Goal: Task Accomplishment & Management: Manage account settings

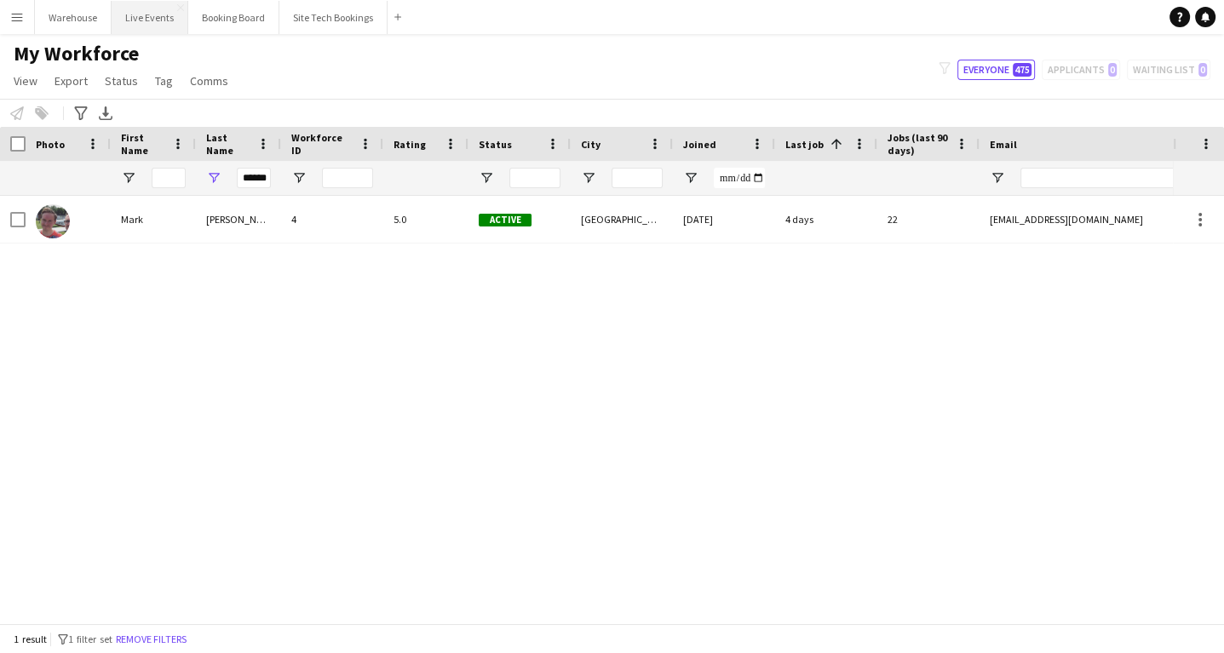
click at [143, 24] on button "Live Events Close" at bounding box center [150, 17] width 77 height 33
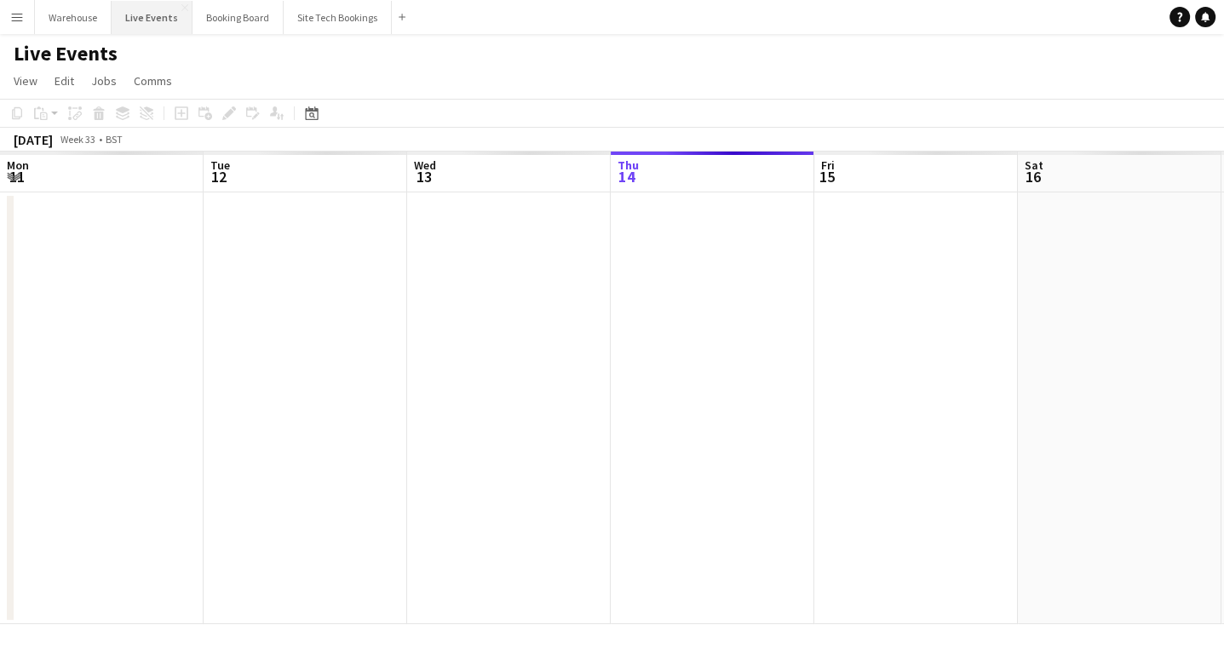
scroll to position [0, 407]
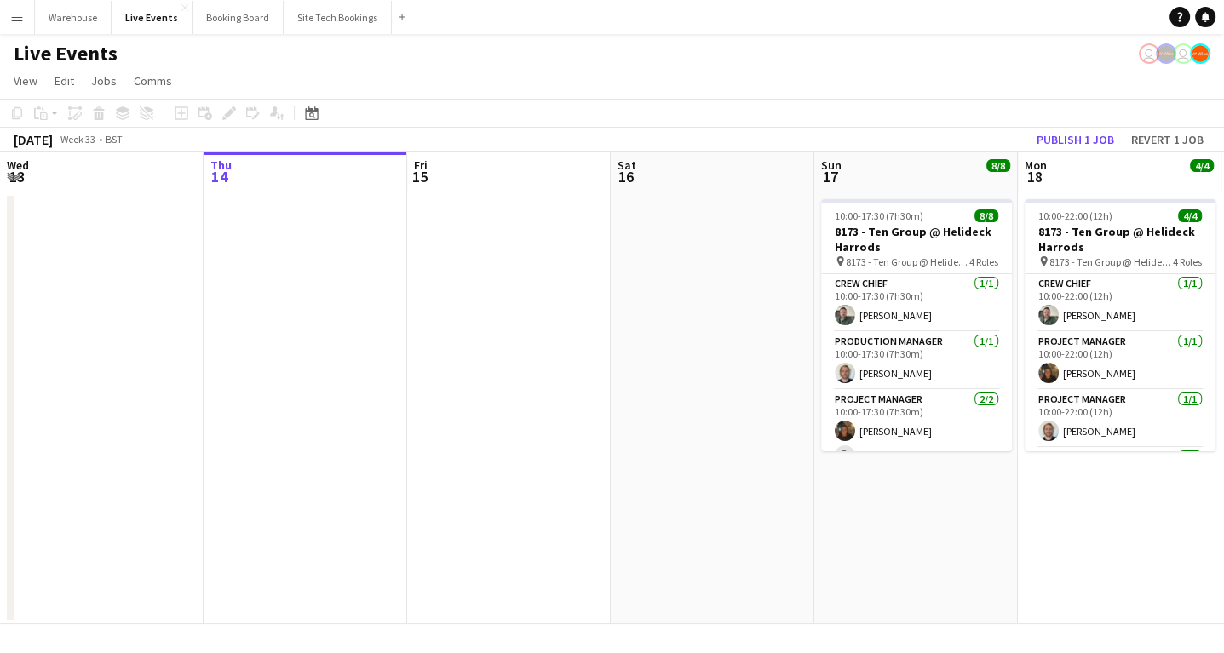
click at [0, 366] on html "Menu Boards Boards Boards All jobs Status Workforce Workforce My Workforce Recr…" at bounding box center [612, 326] width 1224 height 653
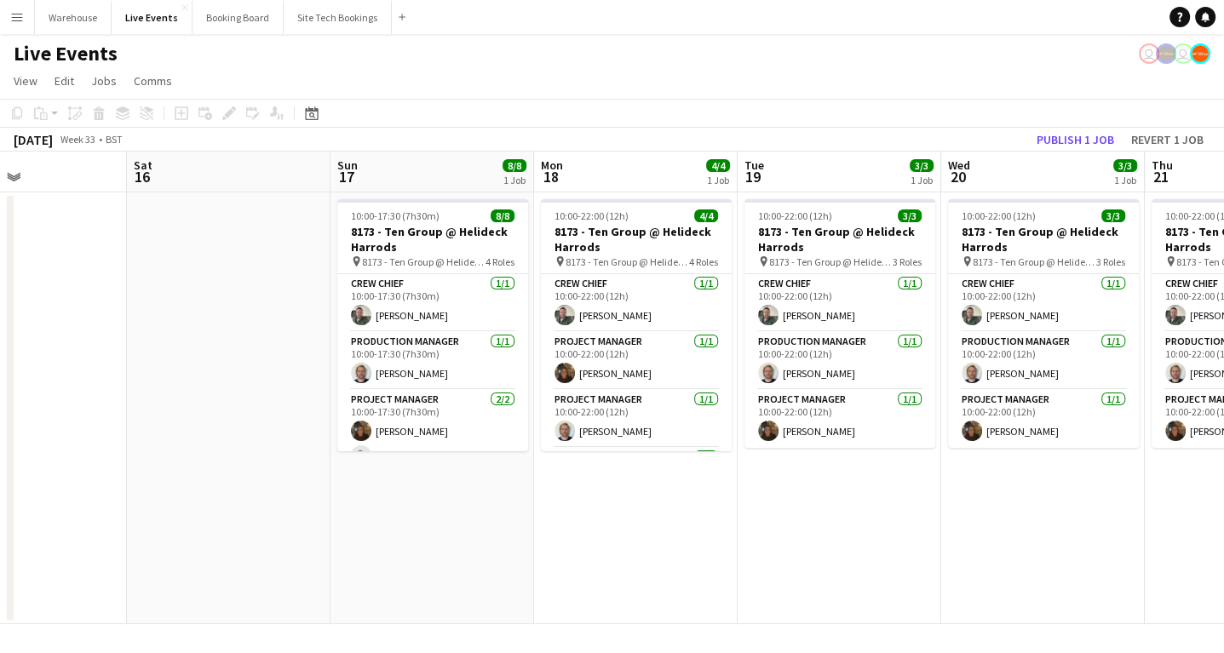
drag, startPoint x: 967, startPoint y: 578, endPoint x: 494, endPoint y: 449, distance: 490.0
click at [228, 444] on app-calendar-viewport "Wed 13 Thu 14 Fri 15 Sat 16 Sun 17 8/8 1 Job Mon 18 4/4 1 Job Tue 19 3/3 1 Job …" at bounding box center [612, 388] width 1224 height 473
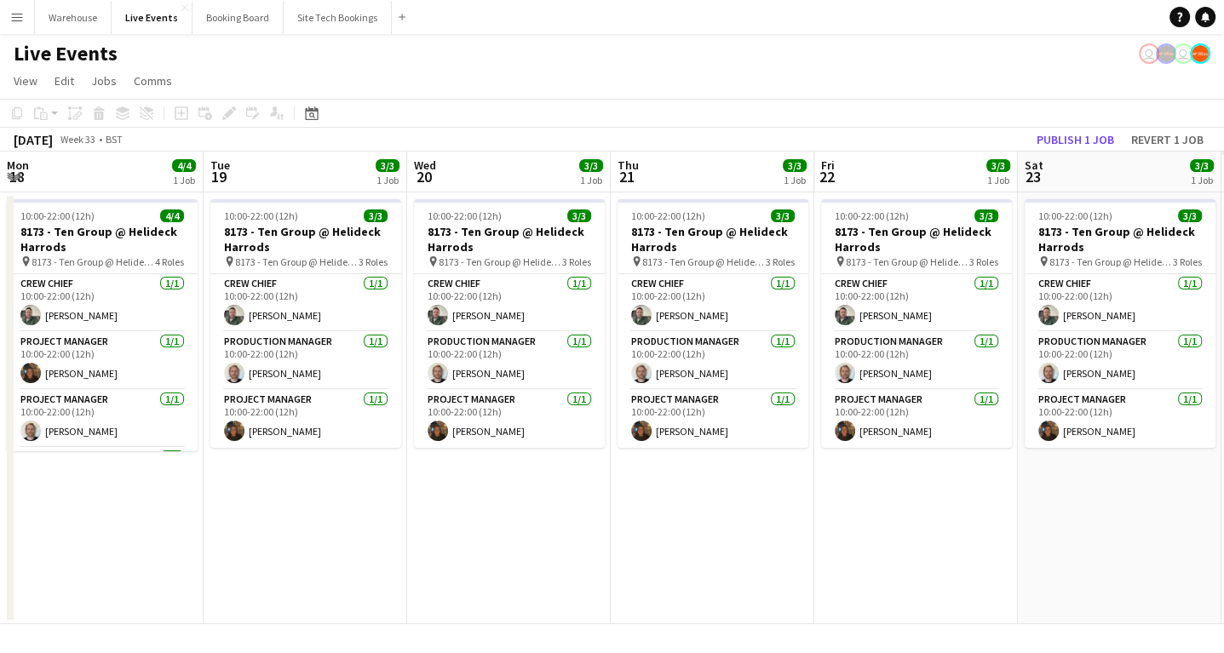
drag, startPoint x: 1001, startPoint y: 508, endPoint x: 562, endPoint y: 454, distance: 442.0
click at [278, 420] on app-calendar-viewport "Sat 16 Sun 17 8/8 1 Job Mon 18 4/4 1 Job Tue 19 3/3 1 Job Wed 20 3/3 1 Job Thu …" at bounding box center [612, 388] width 1224 height 473
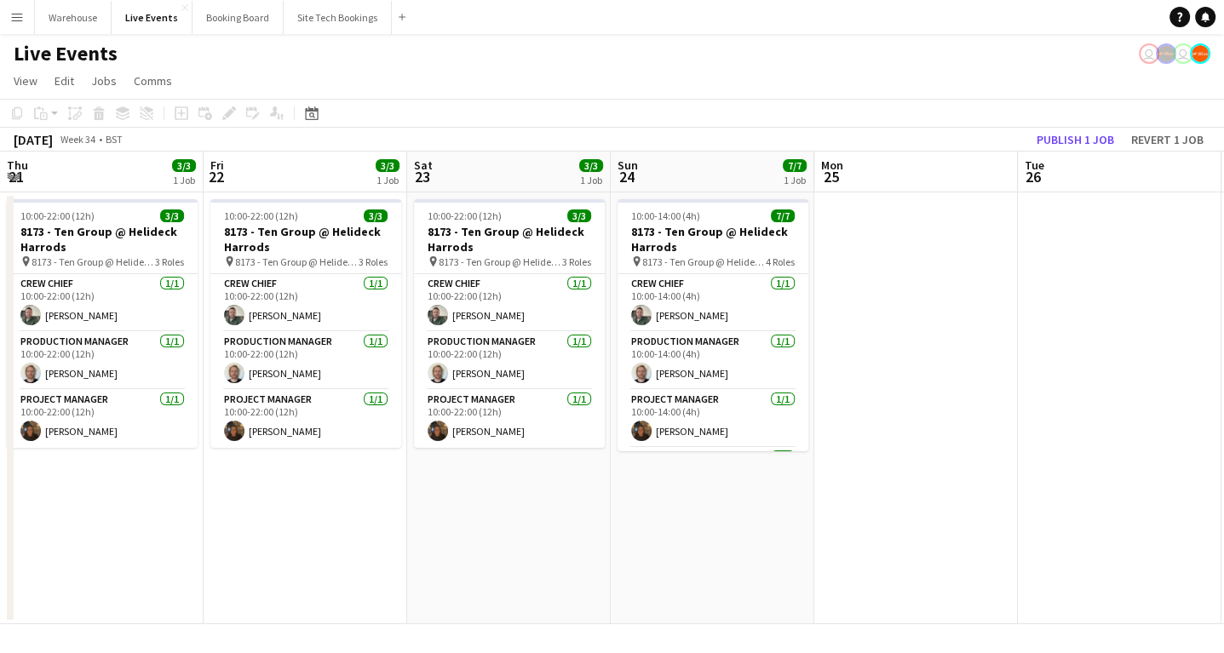
drag, startPoint x: 733, startPoint y: 497, endPoint x: 419, endPoint y: 414, distance: 325.0
click at [200, 412] on app-calendar-viewport "Tue 19 3/3 1 Job Wed 20 3/3 1 Job Thu 21 3/3 1 Job Fri 22 3/3 1 Job Sat 23 3/3 …" at bounding box center [612, 388] width 1224 height 473
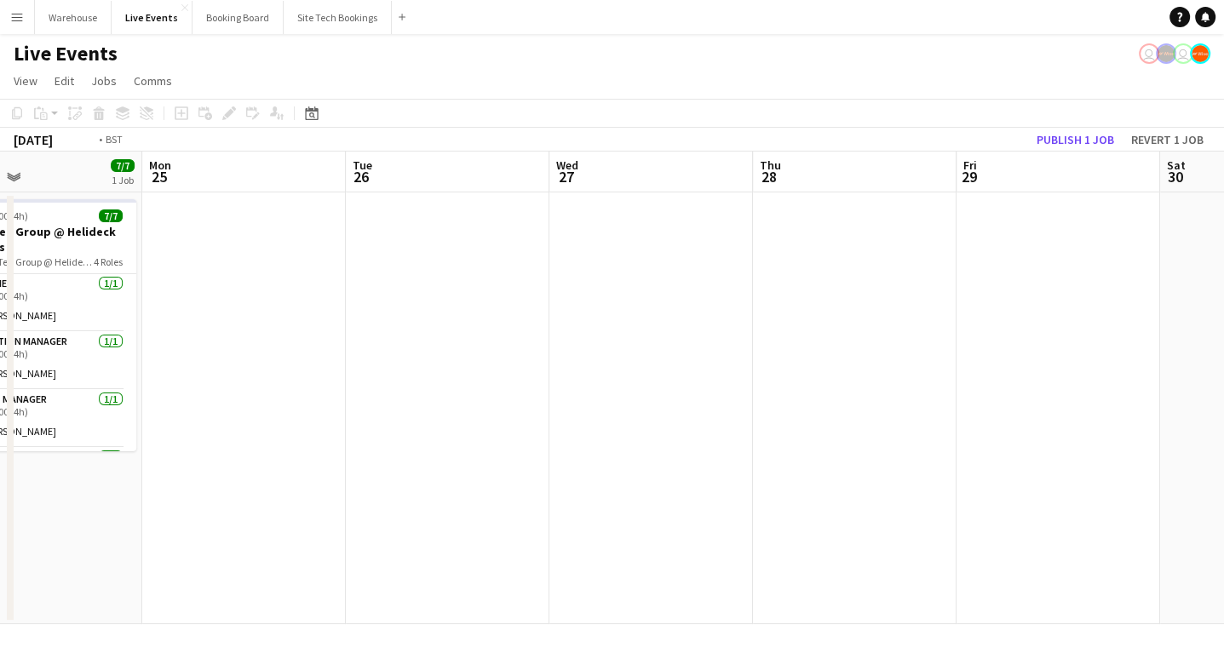
click at [212, 367] on app-calendar-viewport "Thu 21 3/3 1 Job Fri 22 3/3 1 Job Sat 23 3/3 1 Job Sun 24 7/7 1 Job Mon 25 Tue …" at bounding box center [612, 388] width 1224 height 473
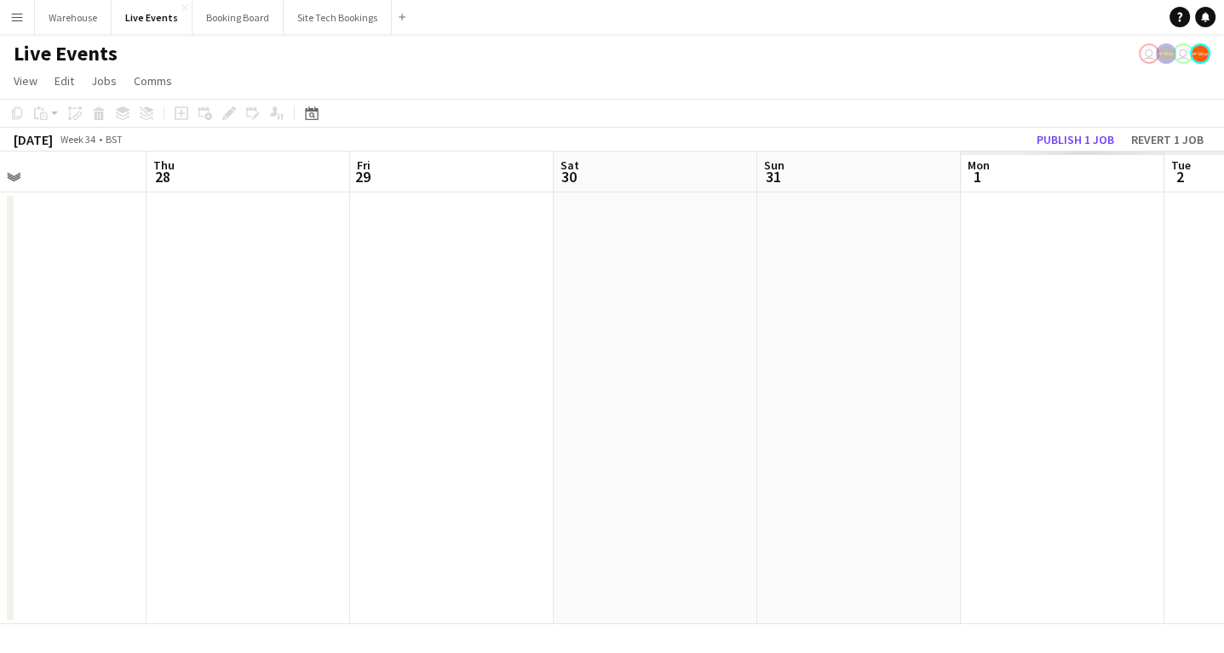
drag, startPoint x: 656, startPoint y: 418, endPoint x: 198, endPoint y: 343, distance: 463.6
click at [157, 347] on app-calendar-viewport "Sun 24 7/7 1 Job Mon 25 Tue 26 Wed 27 Thu 28 Fri 29 Sat 30 Sun 31 Mon 1 Tue 2 W…" at bounding box center [612, 388] width 1224 height 473
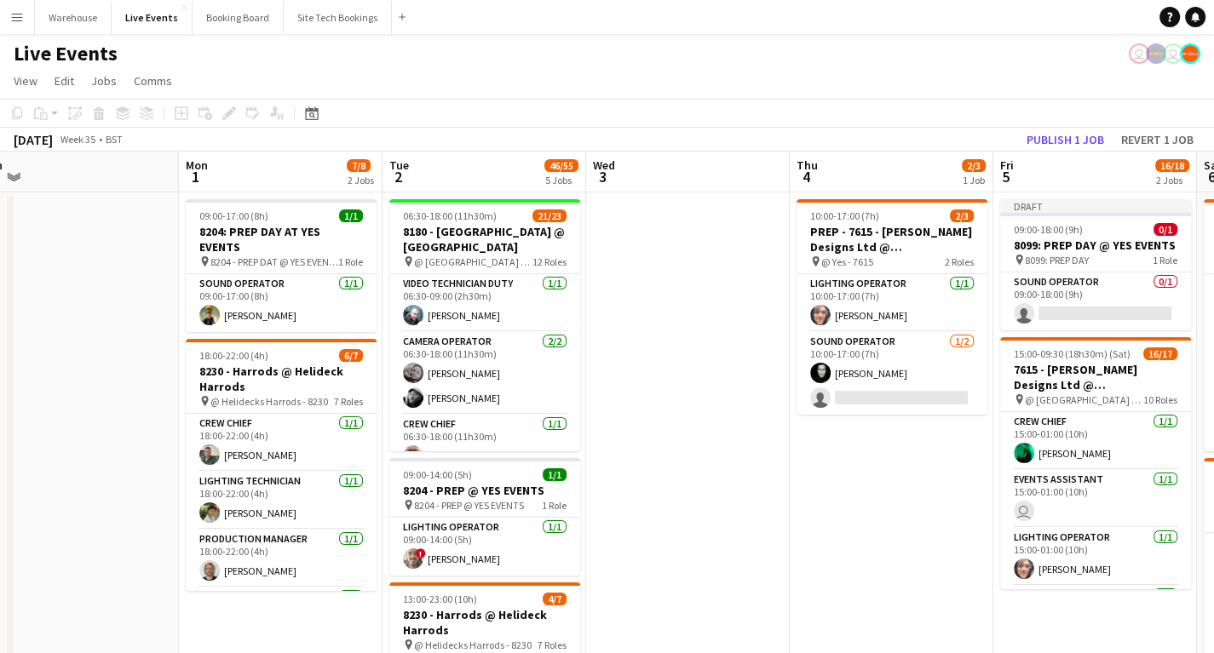
scroll to position [0, 451]
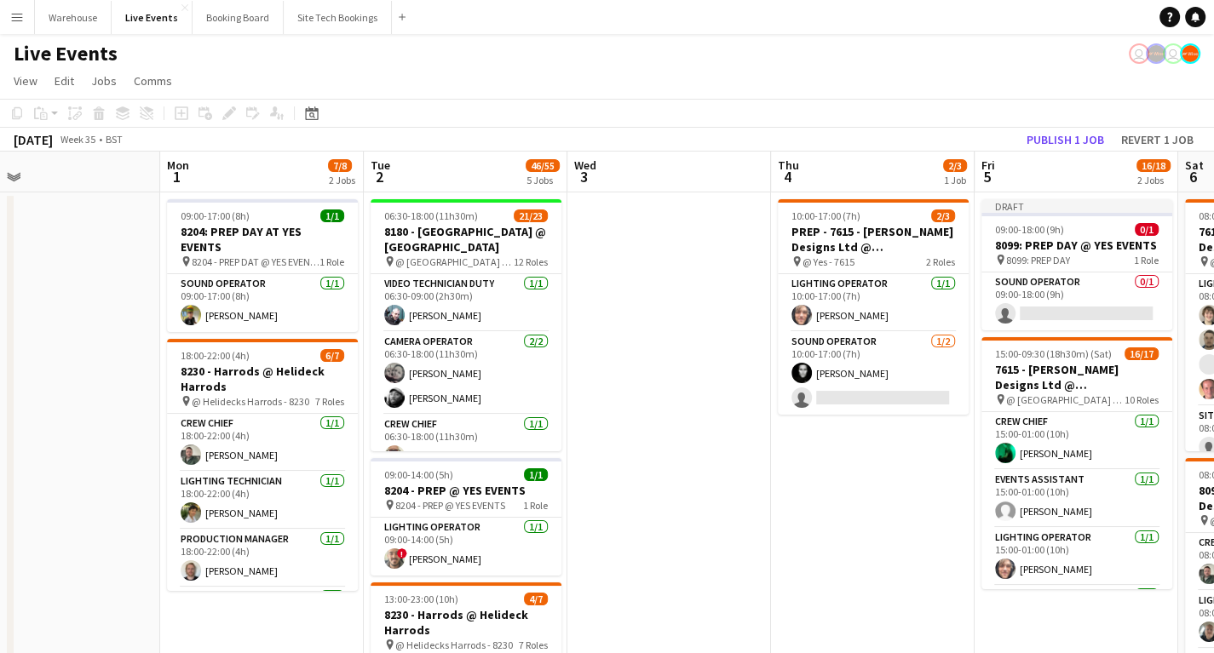
drag, startPoint x: 636, startPoint y: 401, endPoint x: 195, endPoint y: 348, distance: 443.6
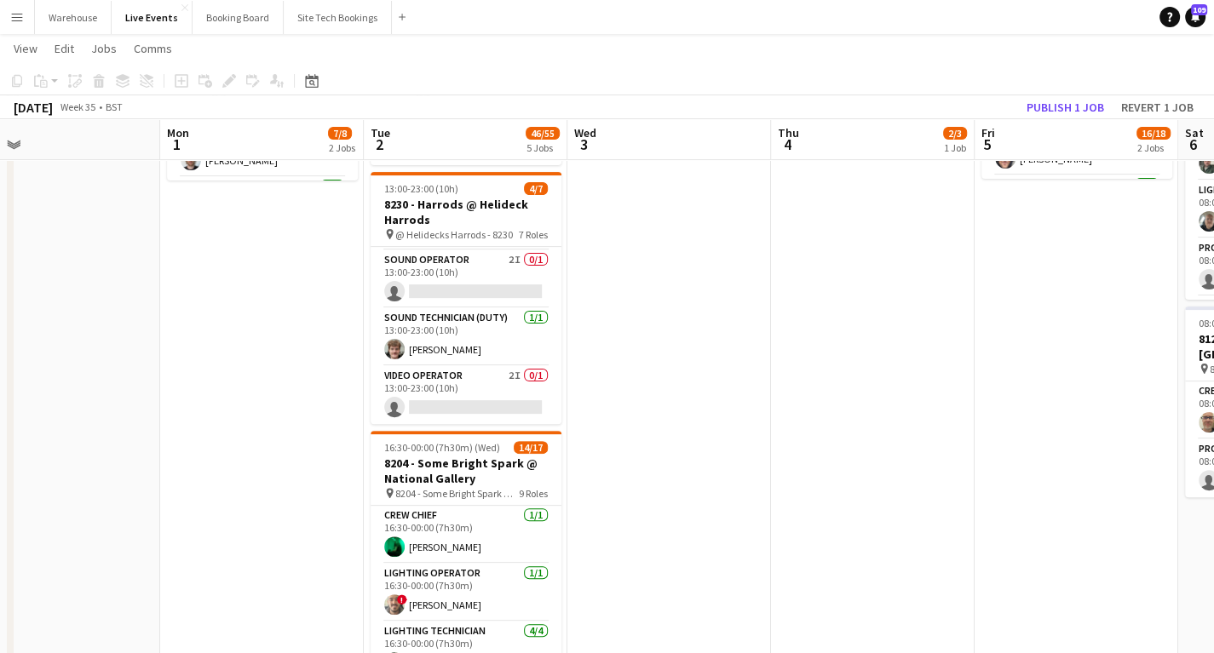
scroll to position [0, 0]
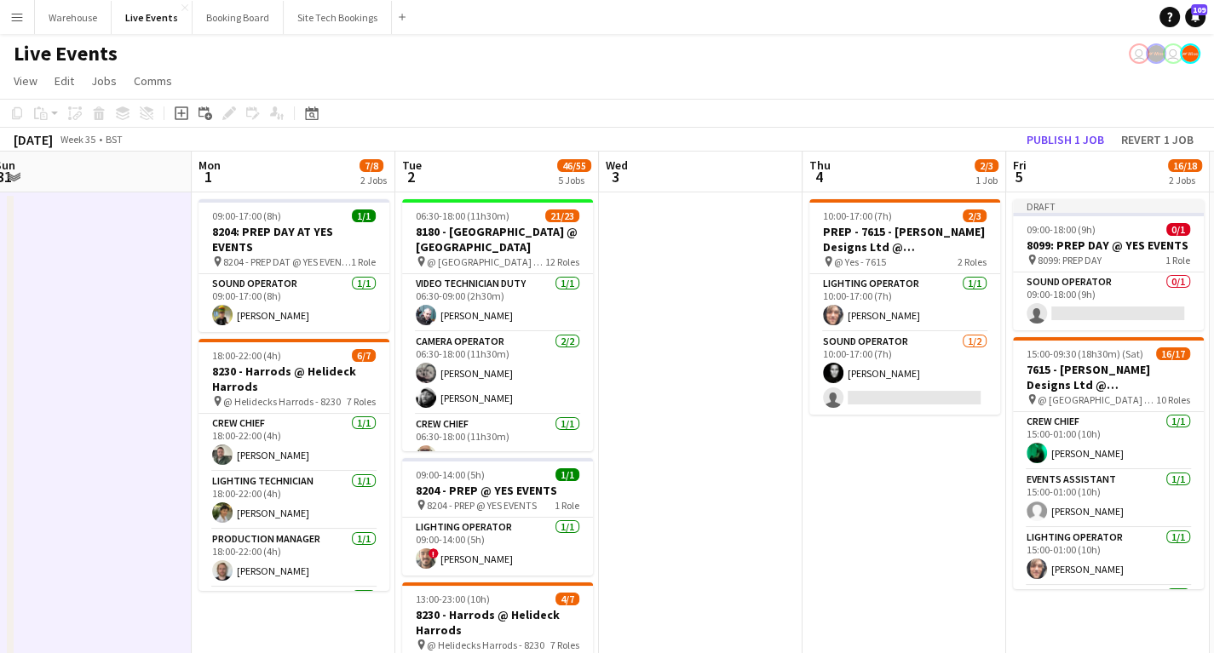
scroll to position [0, 399]
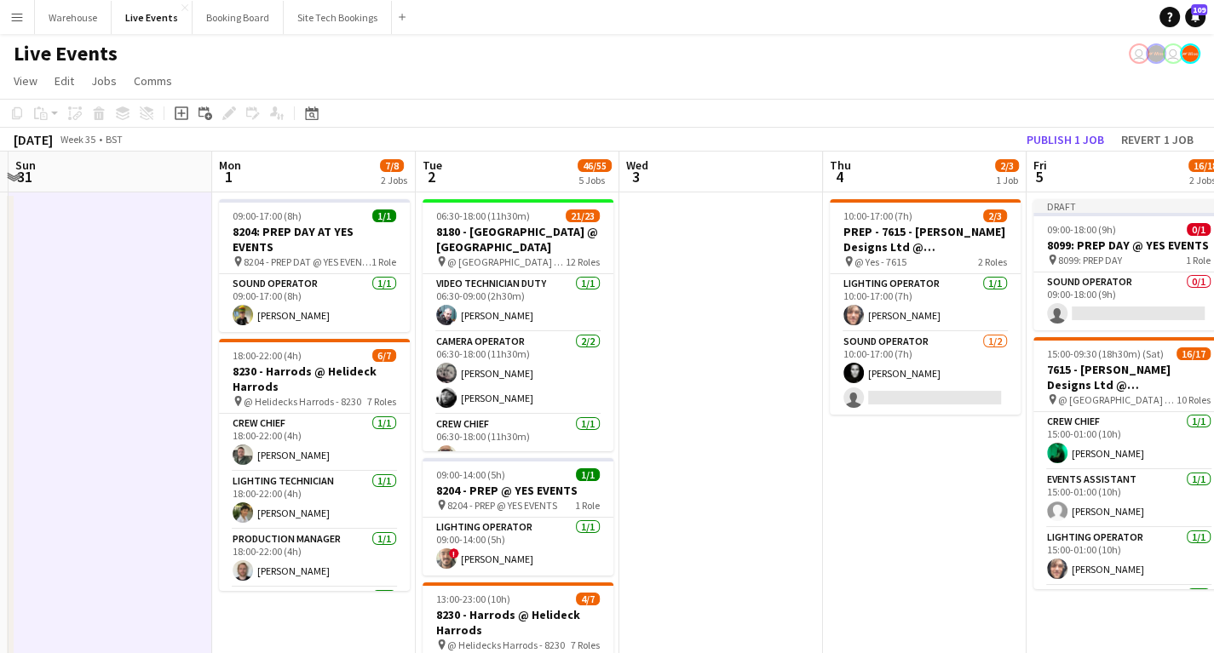
drag, startPoint x: 670, startPoint y: 399, endPoint x: 722, endPoint y: 408, distance: 52.8
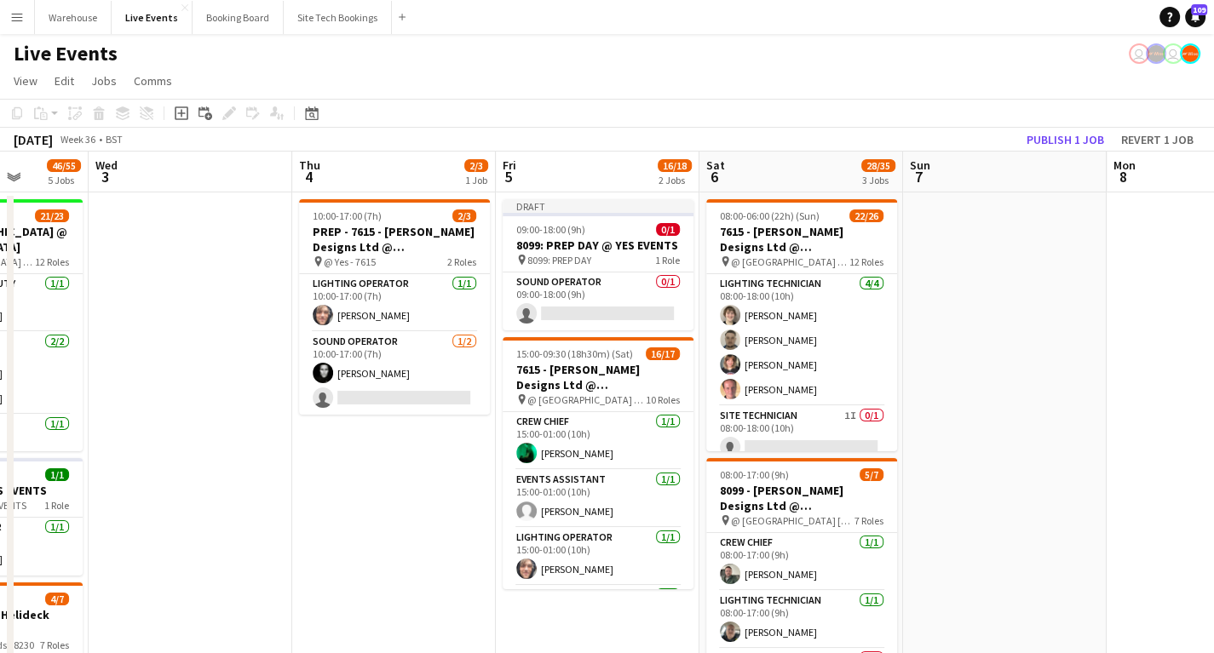
scroll to position [0, 532]
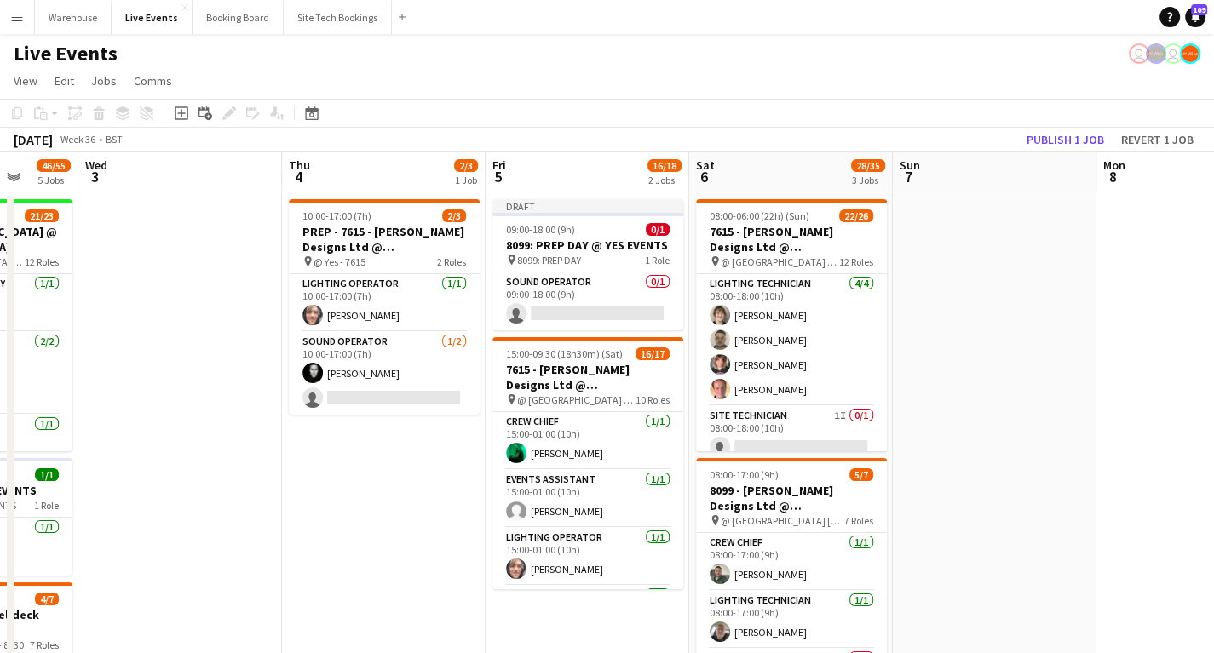
drag, startPoint x: 884, startPoint y: 518, endPoint x: 346, endPoint y: 518, distance: 538.4
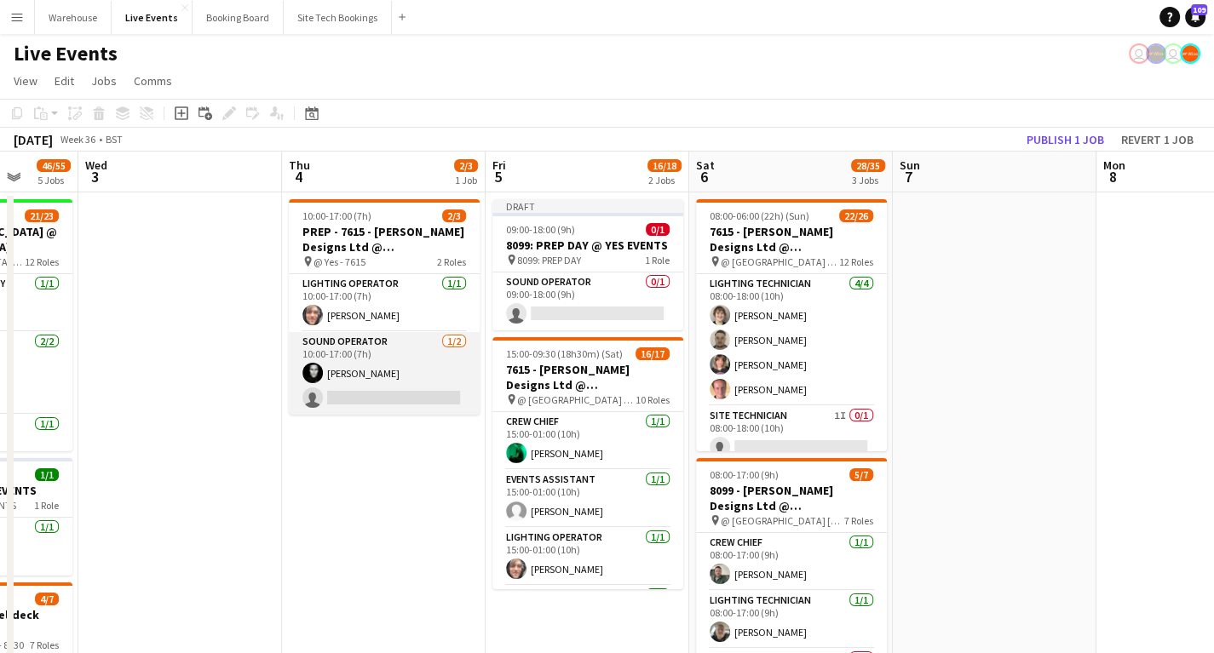
click at [339, 402] on app-card-role "Sound Operator [DATE] 10:00-17:00 (7h) [PERSON_NAME] single-neutral-actions" at bounding box center [384, 373] width 191 height 83
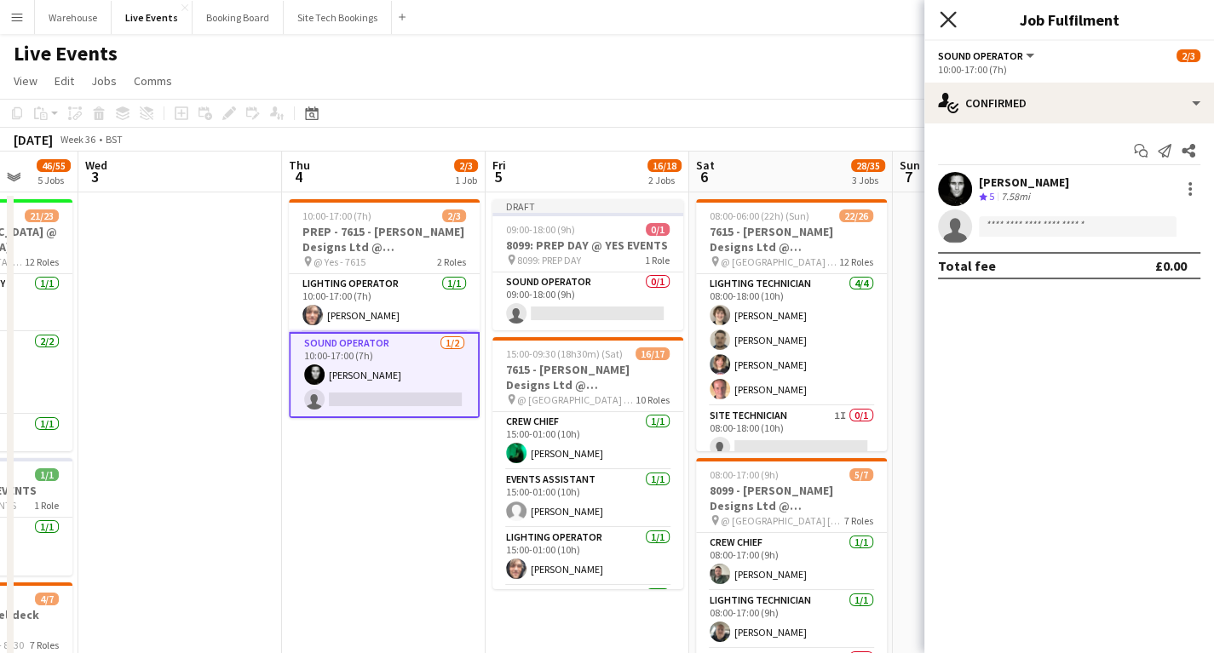
click at [948, 26] on icon "Close pop-in" at bounding box center [948, 19] width 16 height 16
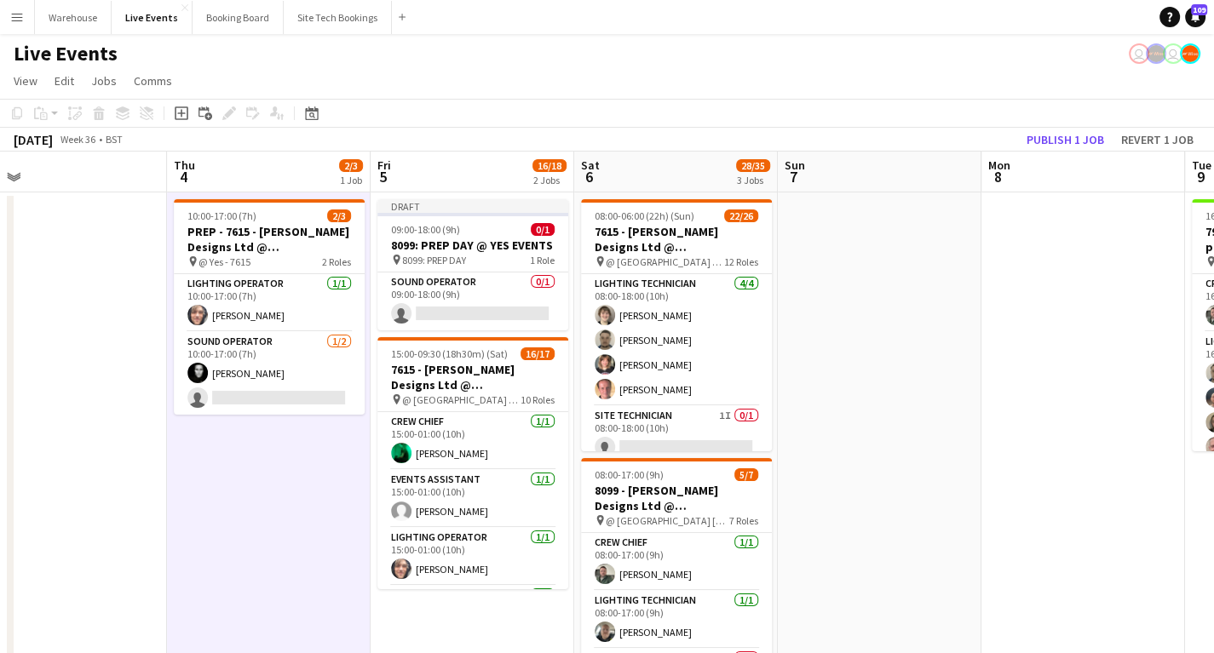
scroll to position [0, 491]
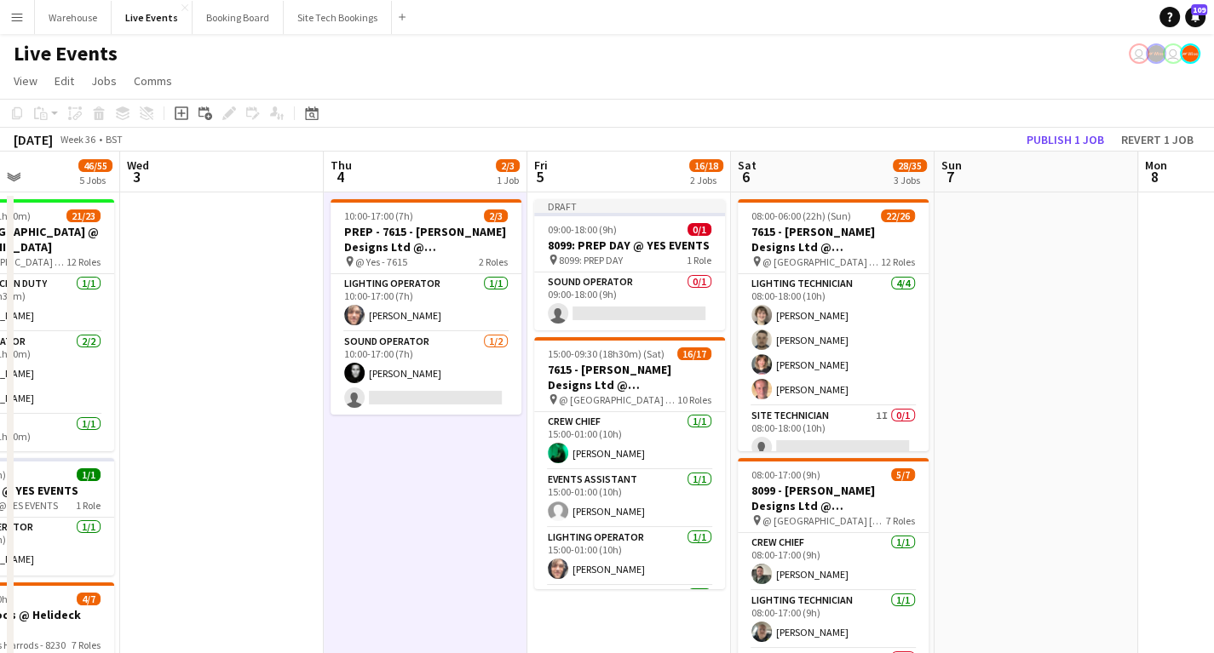
drag, startPoint x: 368, startPoint y: 542, endPoint x: 206, endPoint y: 549, distance: 162.0
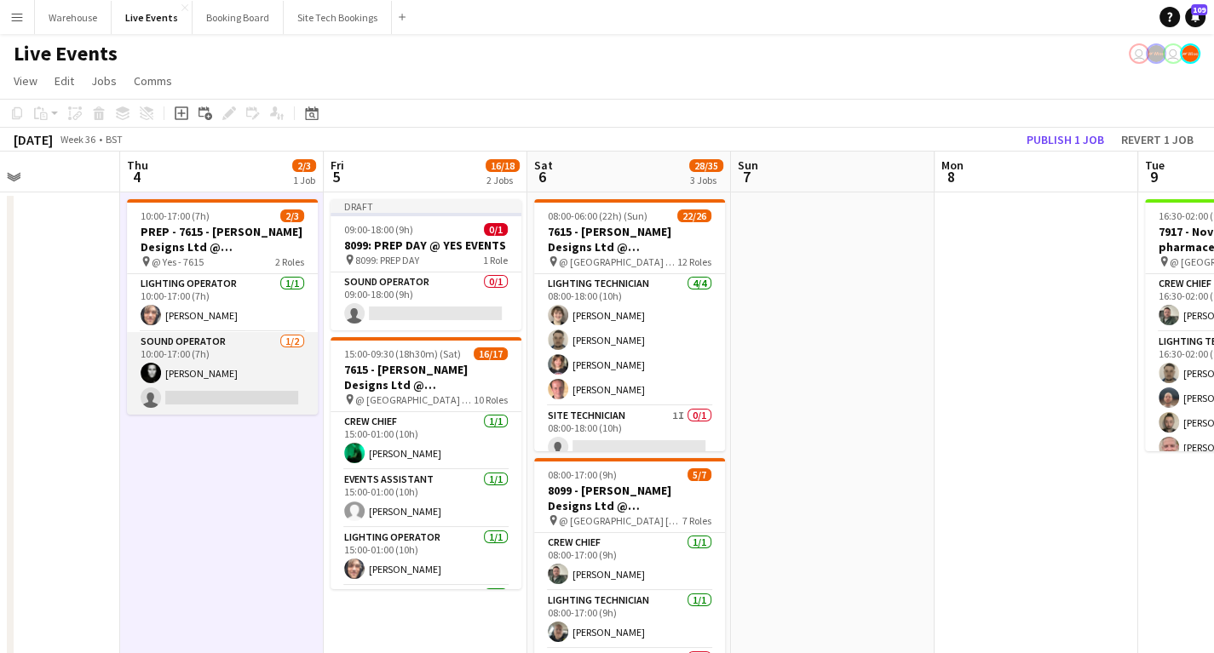
click at [204, 394] on app-card-role "Sound Operator [DATE] 10:00-17:00 (7h) [PERSON_NAME] single-neutral-actions" at bounding box center [222, 373] width 191 height 83
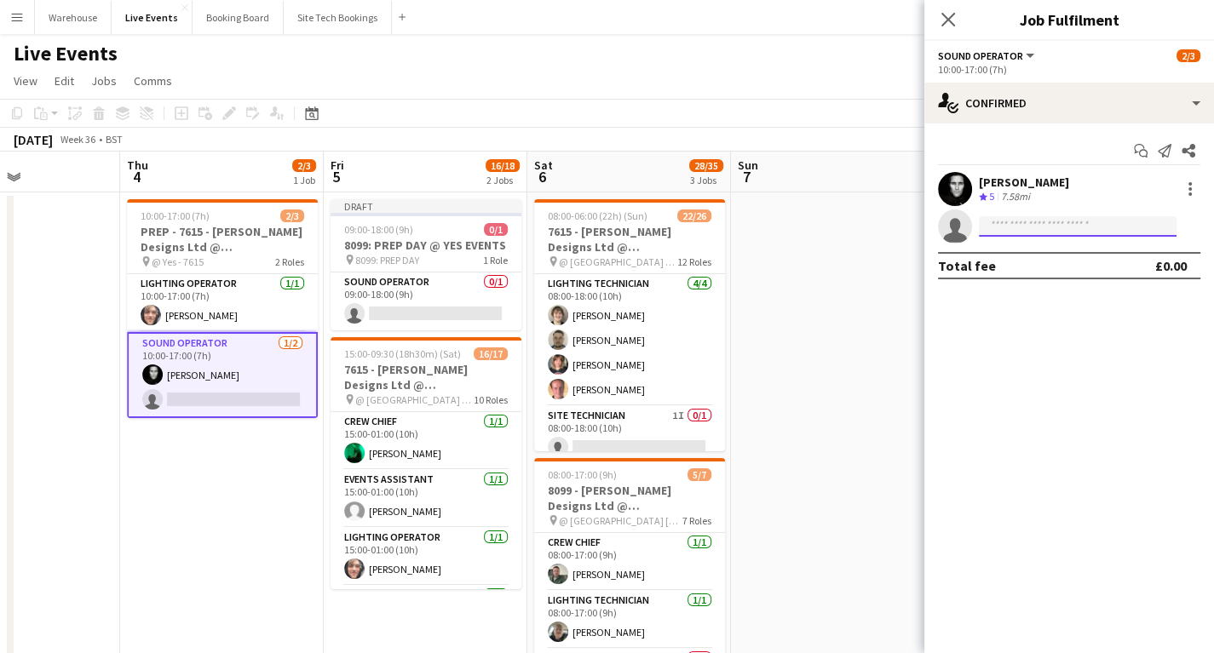
click at [991, 227] on input at bounding box center [1078, 226] width 198 height 20
type input "*"
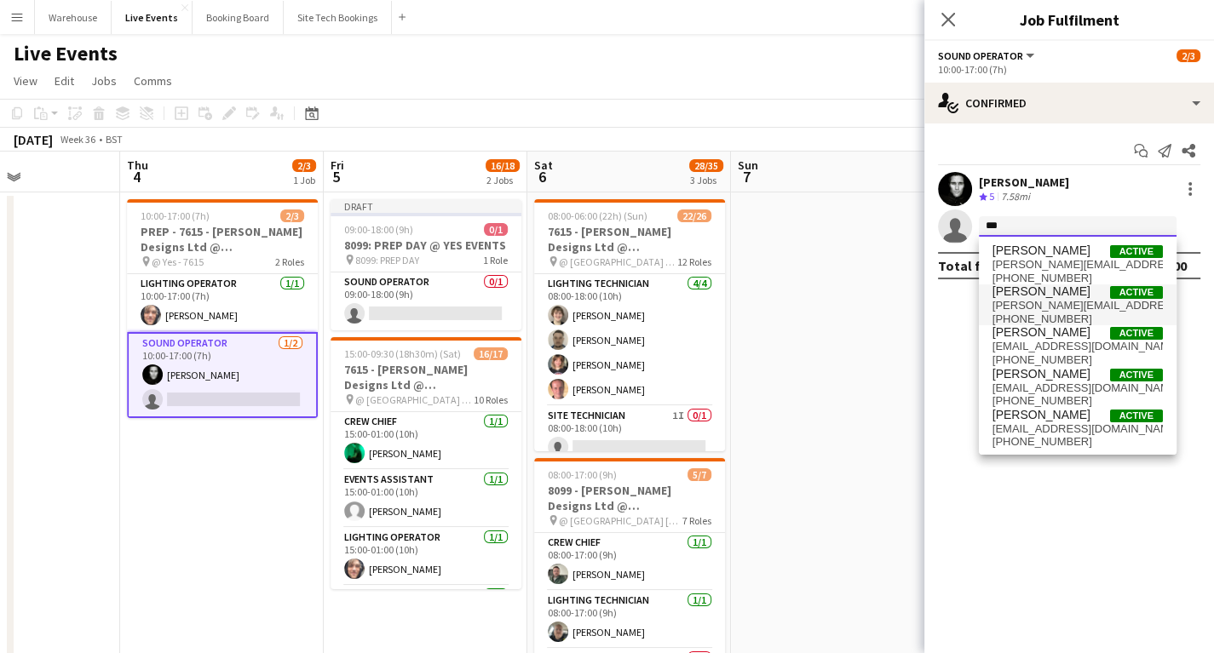
type input "***"
click at [1009, 307] on span "[PERSON_NAME][EMAIL_ADDRESS][DOMAIN_NAME]" at bounding box center [1077, 306] width 170 height 14
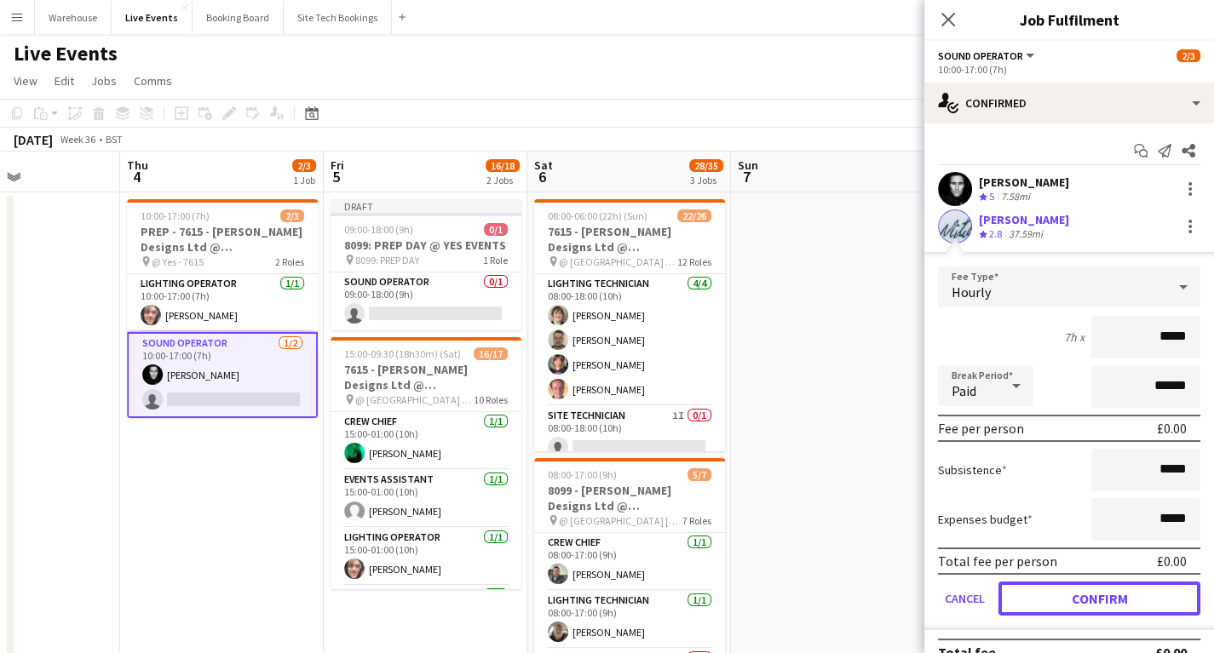
click at [1128, 595] on button "Confirm" at bounding box center [1099, 599] width 202 height 34
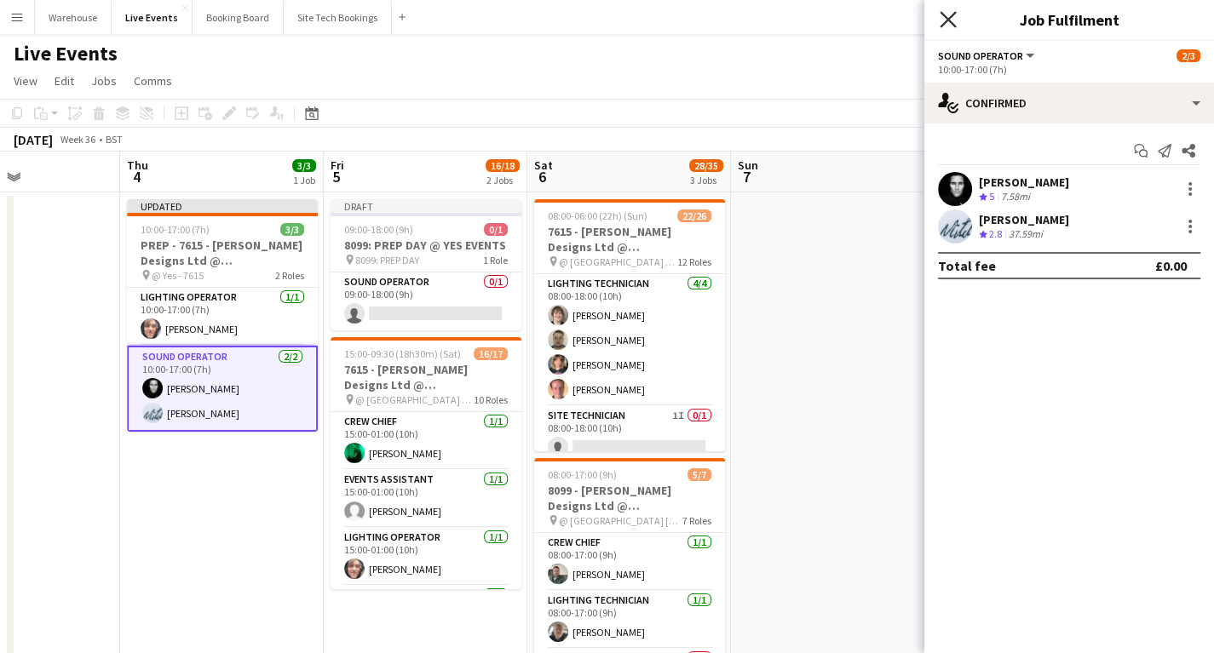
click at [952, 18] on icon "Close pop-in" at bounding box center [948, 19] width 16 height 16
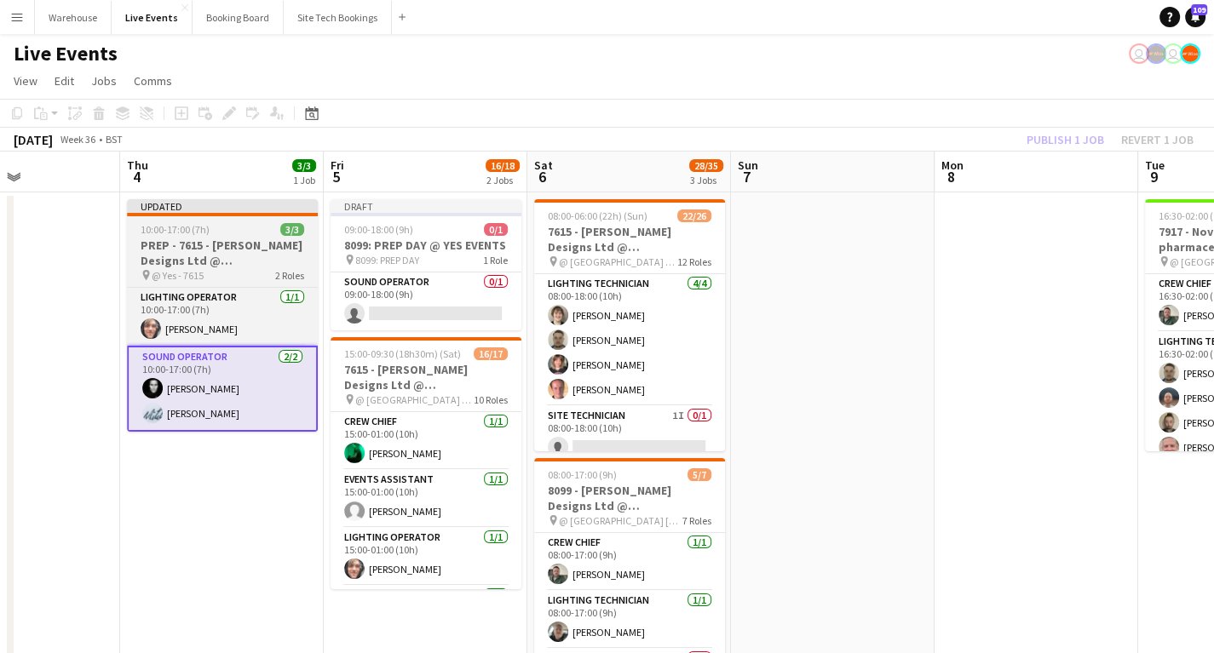
drag, startPoint x: 215, startPoint y: 555, endPoint x: 206, endPoint y: 388, distance: 167.2
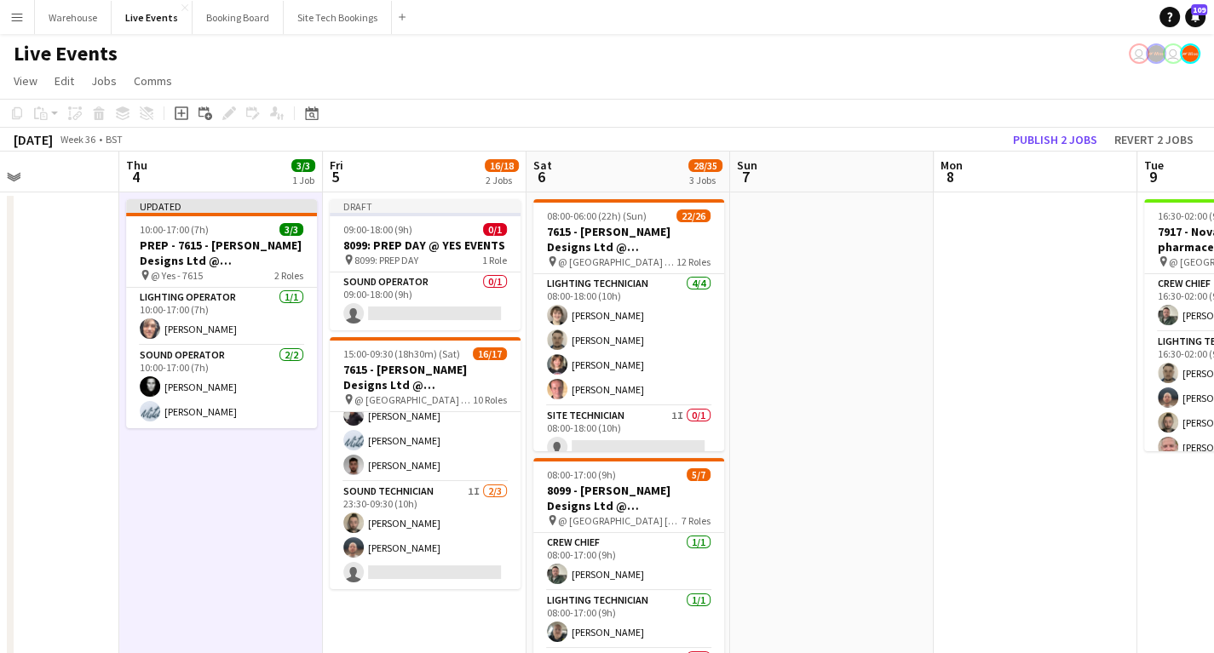
scroll to position [507, 0]
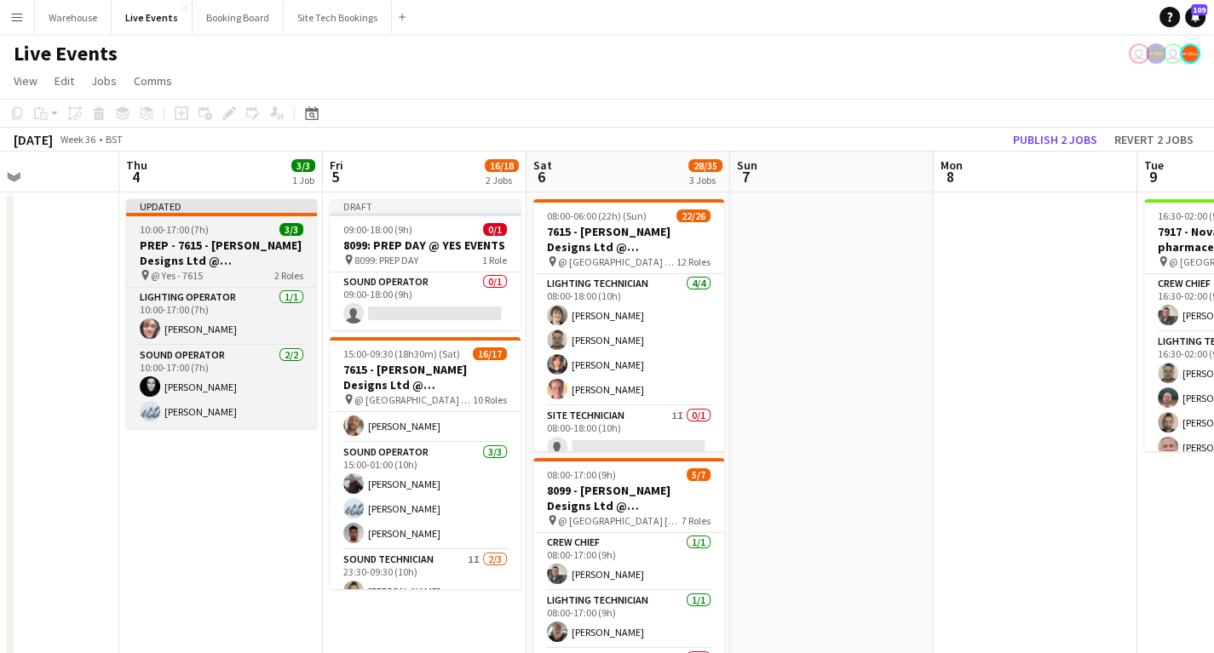
click at [229, 252] on h3 "PREP - 7615 - [PERSON_NAME] Designs Ltd @ [GEOGRAPHIC_DATA]" at bounding box center [221, 253] width 191 height 31
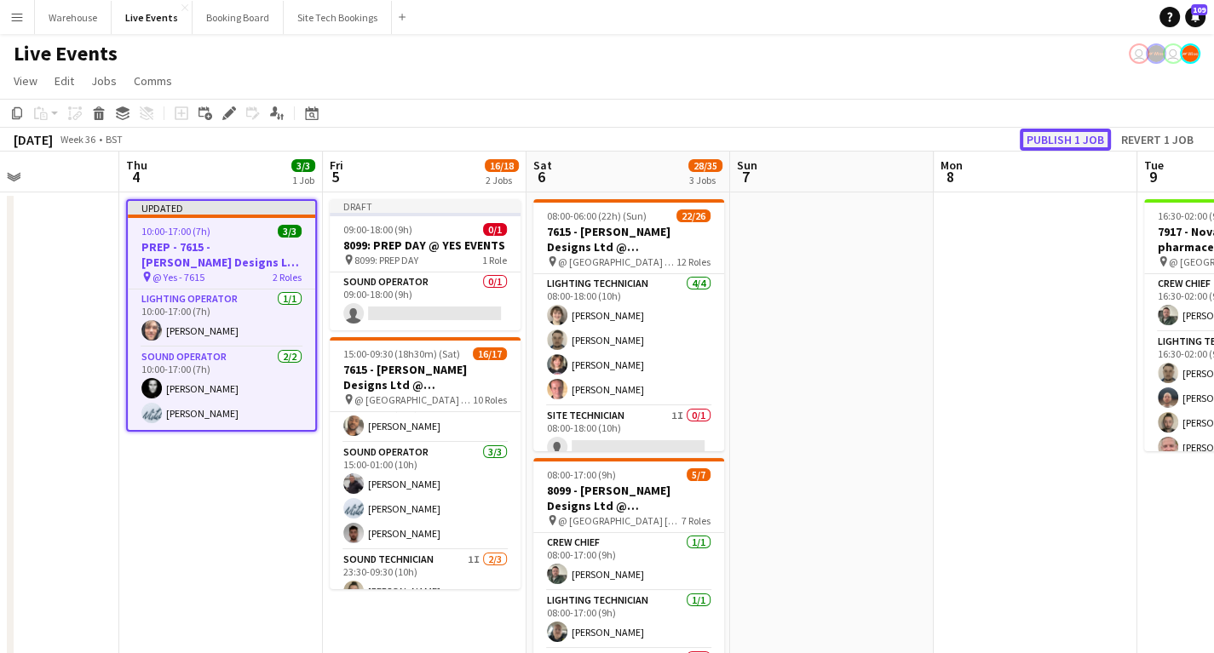
click at [1040, 133] on button "Publish 1 job" at bounding box center [1065, 140] width 91 height 22
